Goal: Use online tool/utility: Utilize a website feature to perform a specific function

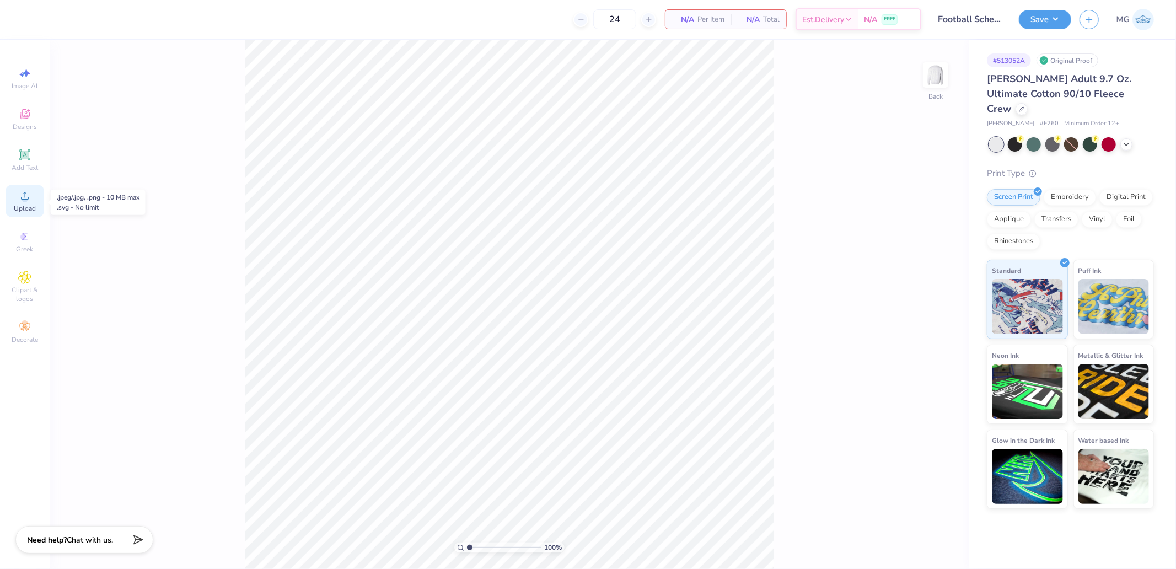
click at [21, 205] on span "Upload" at bounding box center [25, 208] width 22 height 9
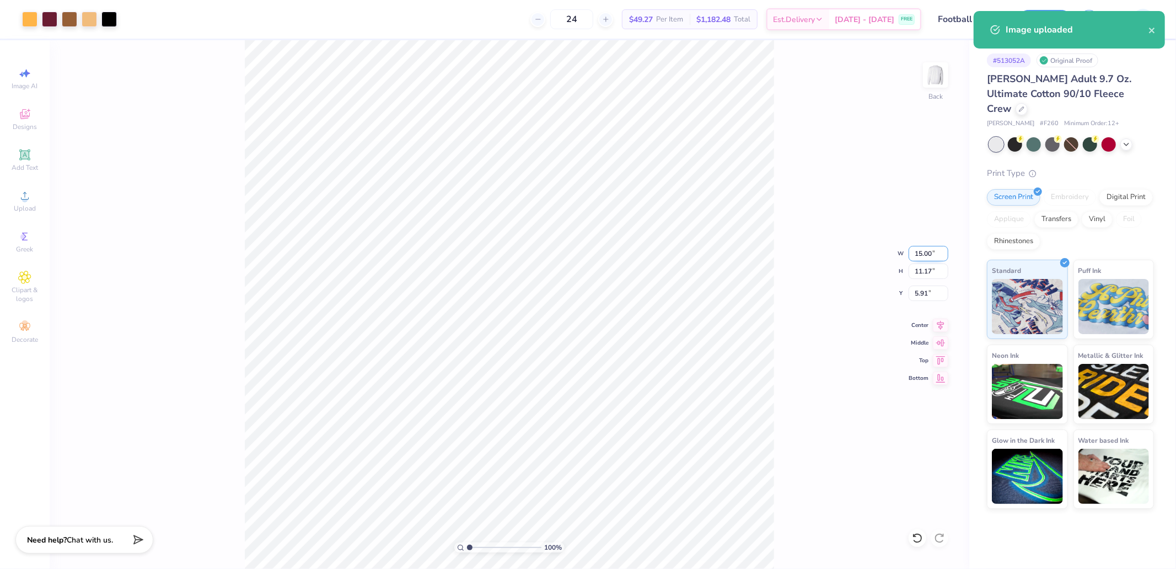
click at [916, 249] on input "15.00" at bounding box center [929, 253] width 40 height 15
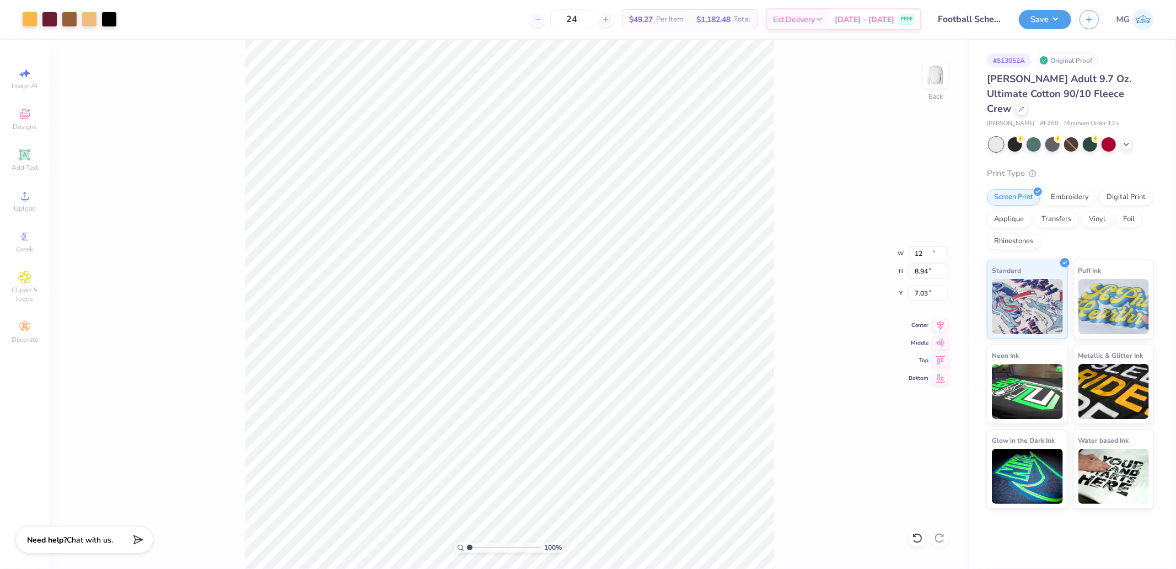
type input "12.00"
type input "8.94"
click at [931, 291] on input "7.03" at bounding box center [929, 293] width 40 height 15
type input "3.00"
click at [925, 77] on img at bounding box center [936, 75] width 44 height 44
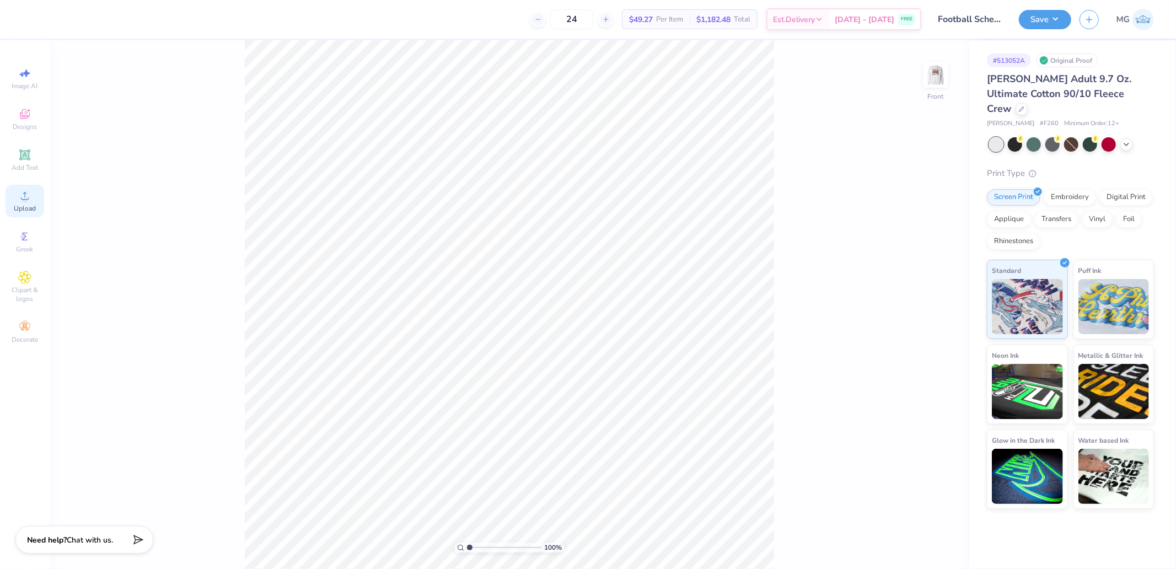
click at [22, 205] on span "Upload" at bounding box center [25, 208] width 22 height 9
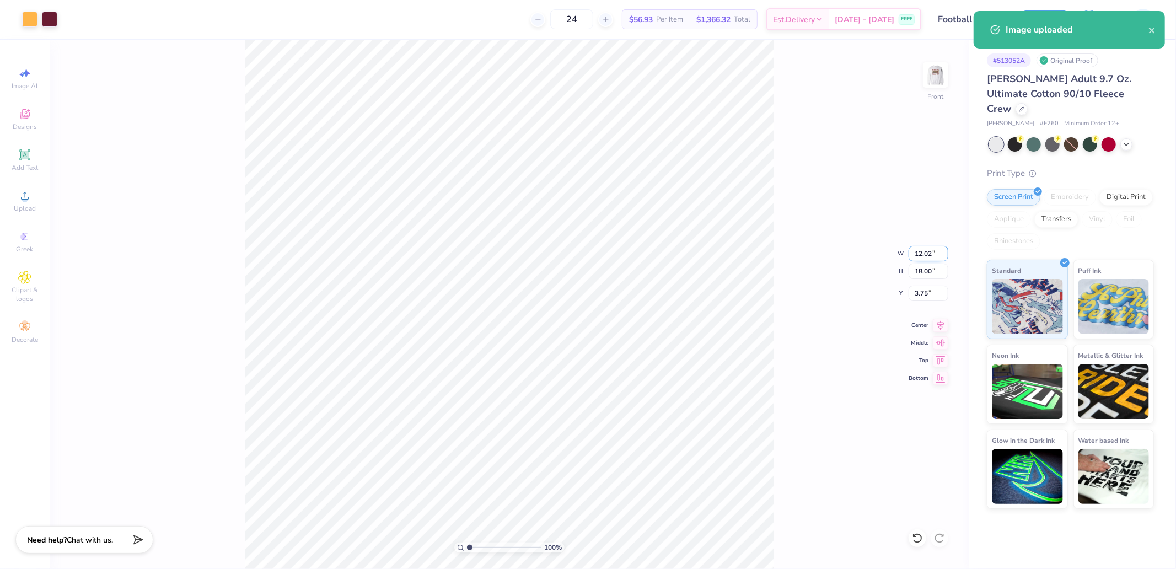
click at [923, 255] on input "12.02" at bounding box center [929, 253] width 40 height 15
click at [924, 274] on input "18.00" at bounding box center [929, 271] width 40 height 15
type input "15"
type input "10.02"
type input "15.00"
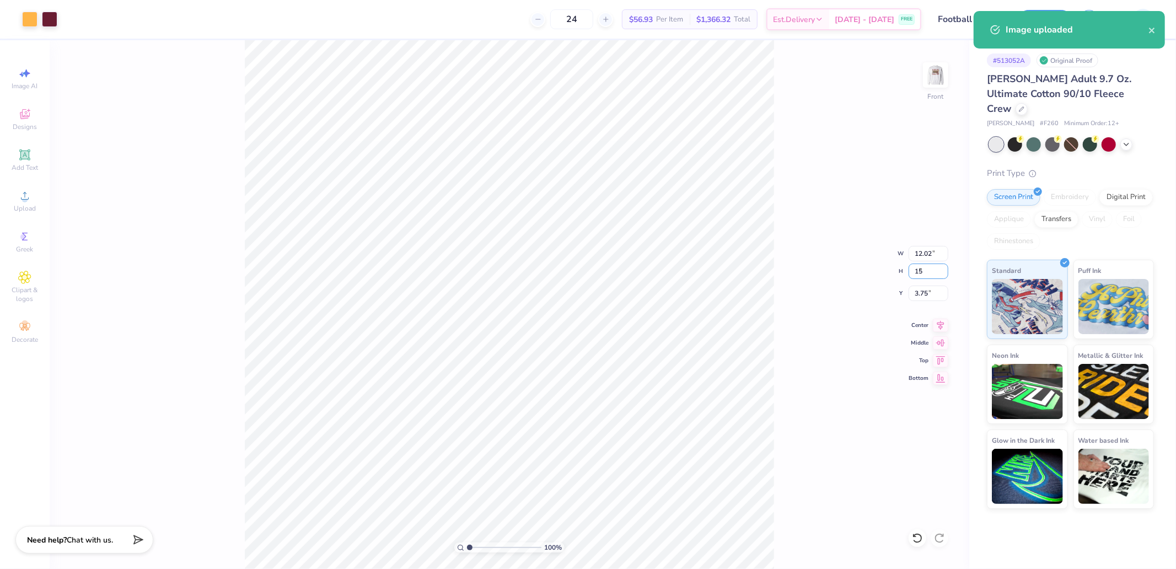
type input "5.25"
click at [953, 361] on div "100 % Front W 10.02 10.02 " H 15.00 15.00 " Y 5.25 5.25 " Center Middle Top Bot…" at bounding box center [510, 304] width 920 height 529
click at [943, 361] on div "100 % Front W 10.02 H 15.00 Y 5.25 Center Middle Top Bottom" at bounding box center [510, 304] width 920 height 529
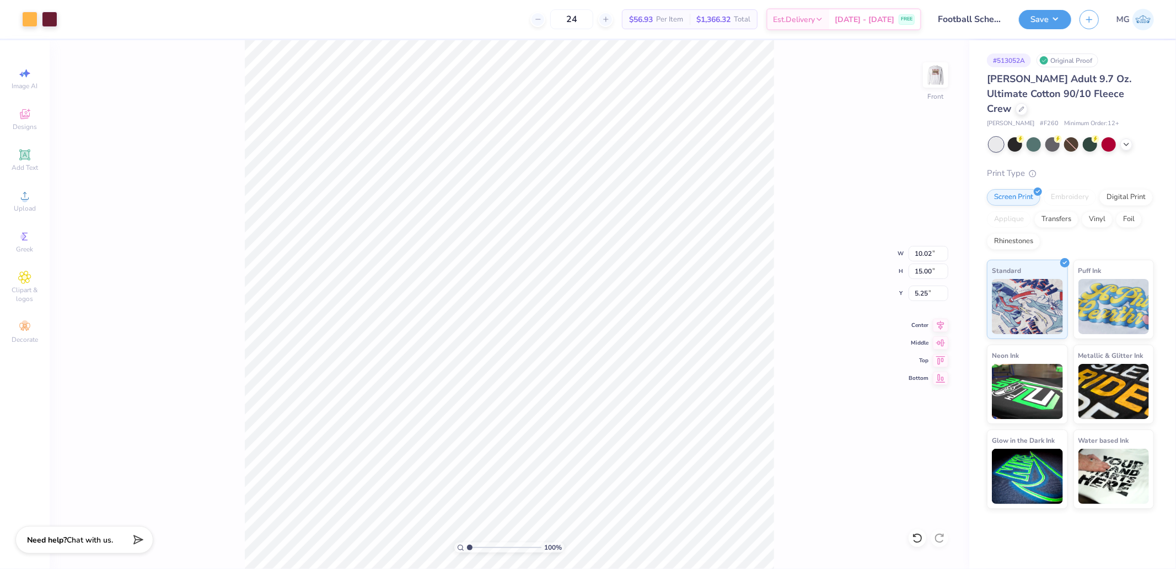
click at [924, 302] on div "100 % Front W 10.02 10.02 " H 15.00 15.00 " Y 5.25 5.25 " Center Middle Top Bot…" at bounding box center [510, 304] width 920 height 529
click at [923, 296] on input "5.25" at bounding box center [929, 293] width 40 height 15
type input "3.00"
click at [928, 81] on img at bounding box center [936, 75] width 44 height 44
click at [929, 81] on img at bounding box center [936, 75] width 44 height 44
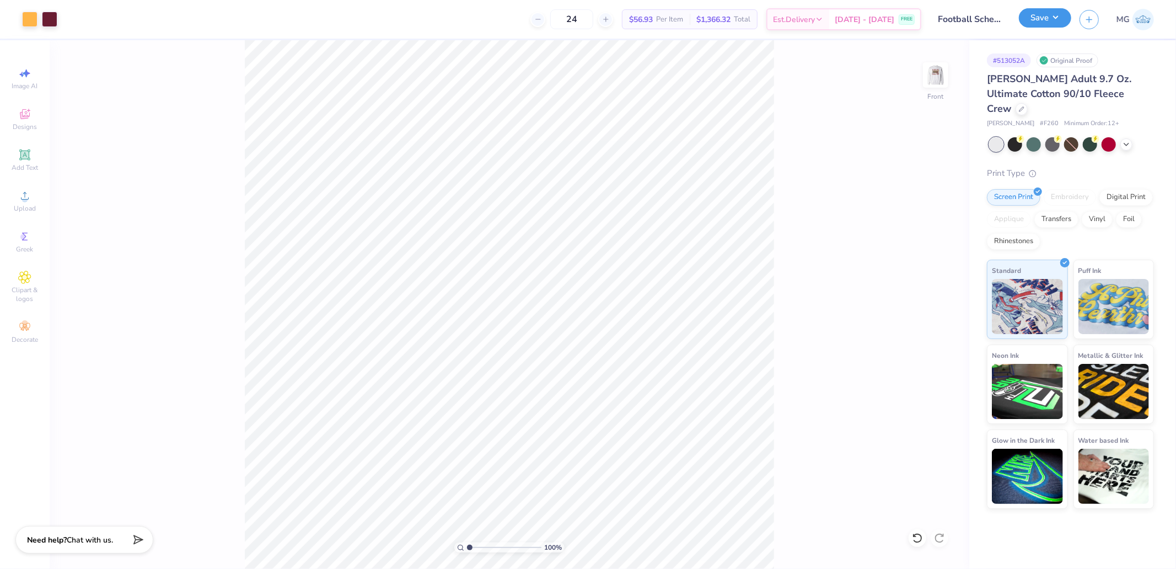
click at [1033, 17] on button "Save" at bounding box center [1045, 17] width 52 height 19
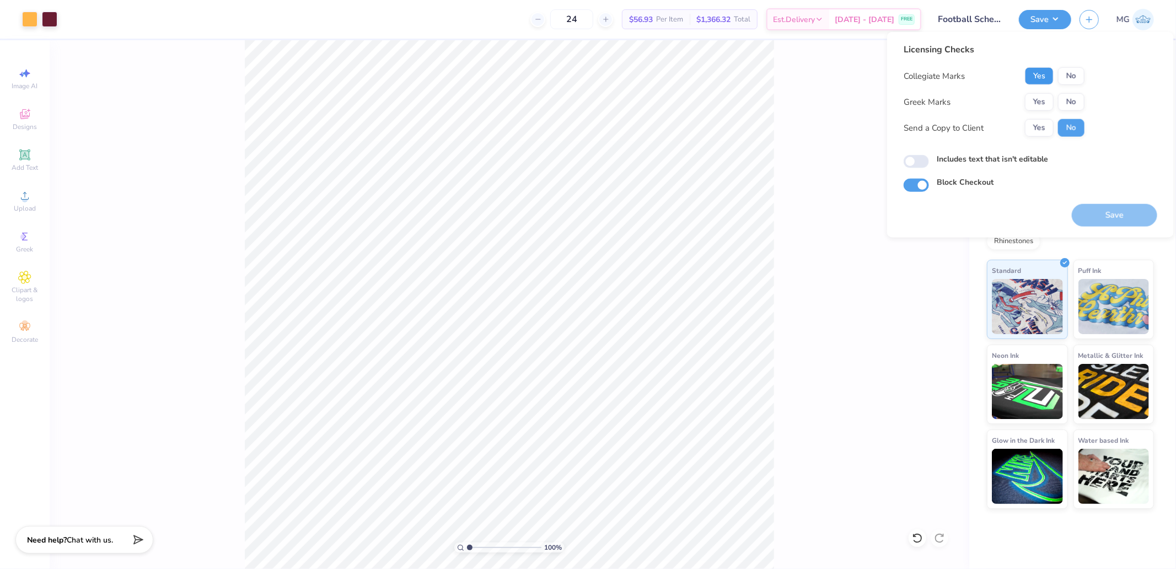
click at [1035, 78] on button "Yes" at bounding box center [1039, 76] width 29 height 18
click at [1036, 98] on button "Yes" at bounding box center [1039, 102] width 29 height 18
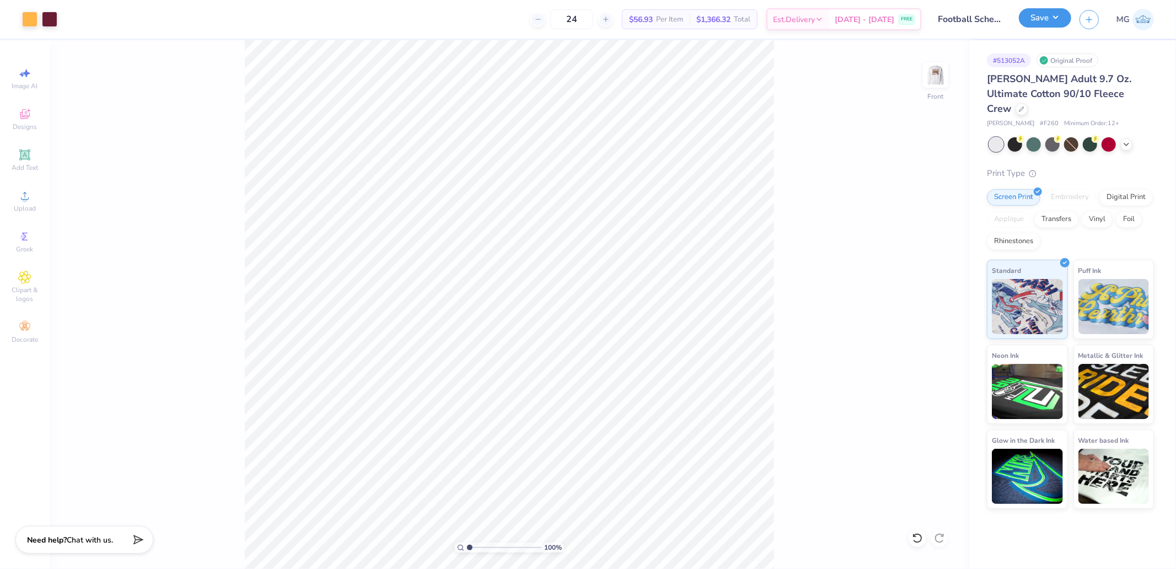
click at [1041, 18] on button "Save" at bounding box center [1045, 17] width 52 height 19
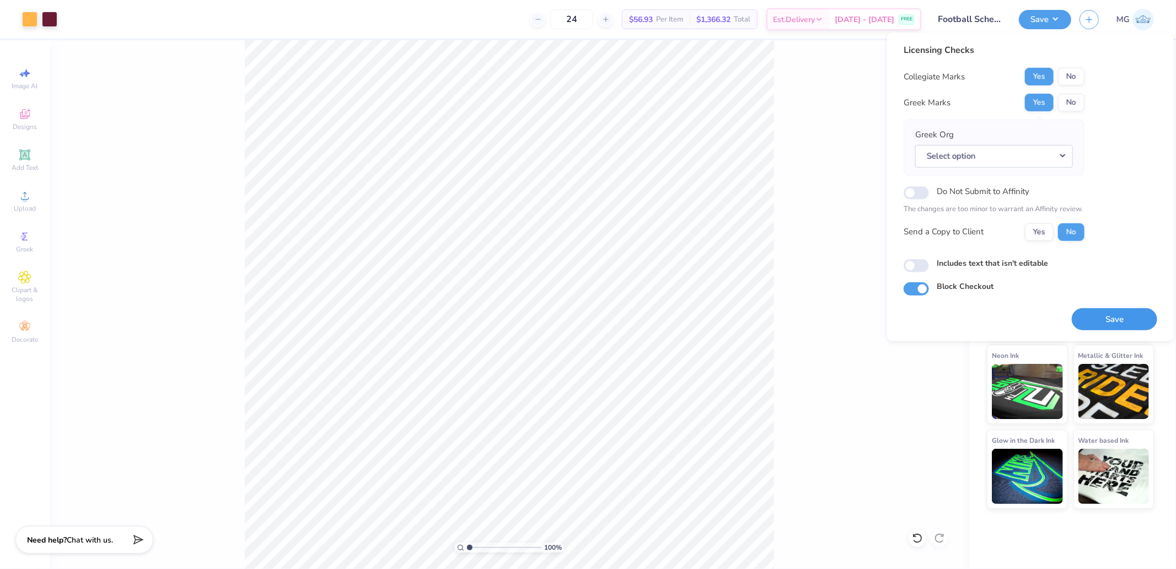
click at [1105, 317] on button "Save" at bounding box center [1114, 319] width 85 height 23
